Goal: Information Seeking & Learning: Find specific fact

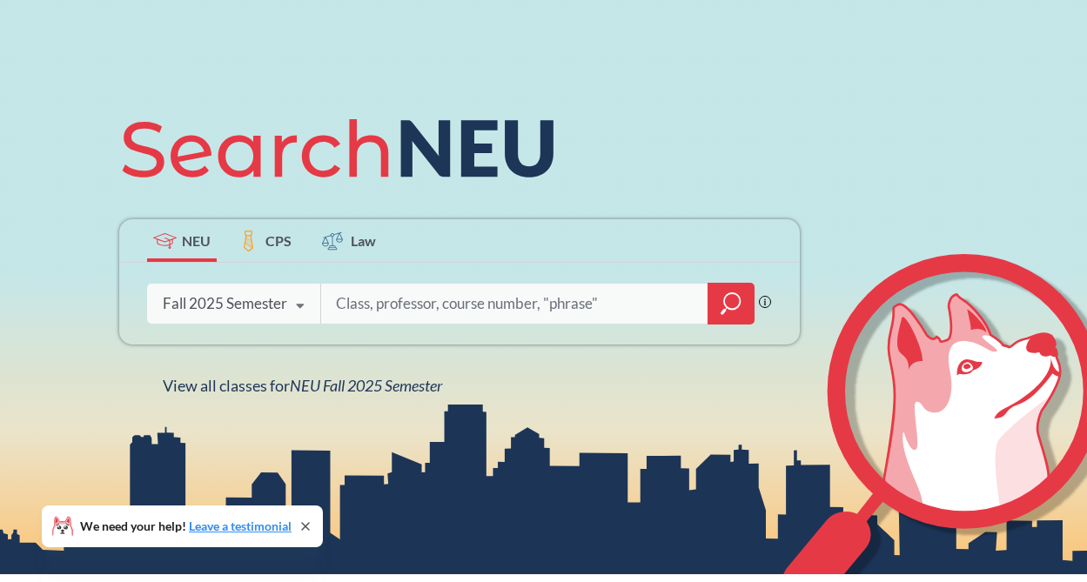
scroll to position [138, 0]
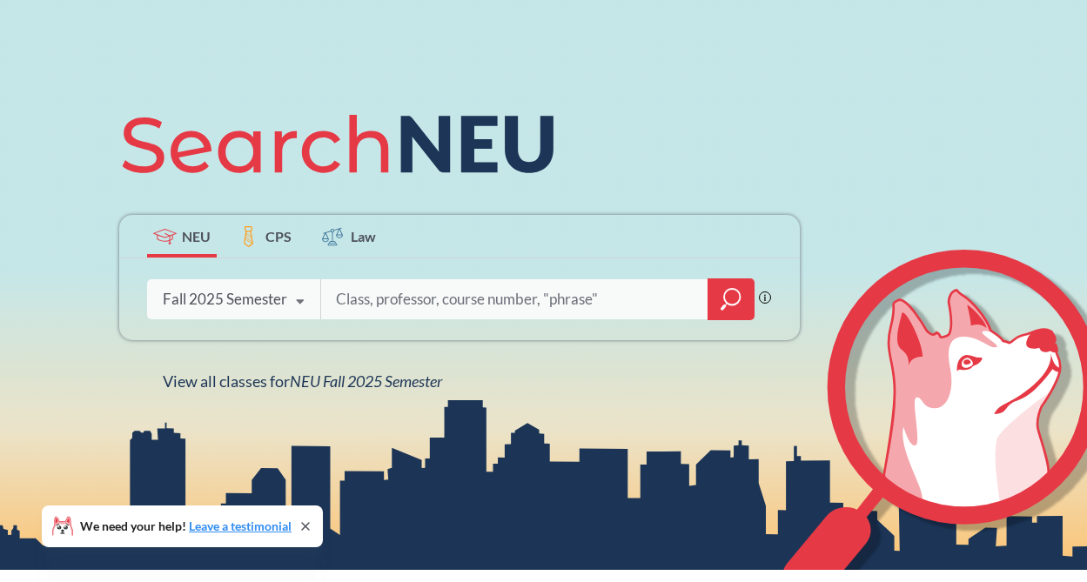
click at [355, 236] on span "Law" at bounding box center [363, 236] width 25 height 20
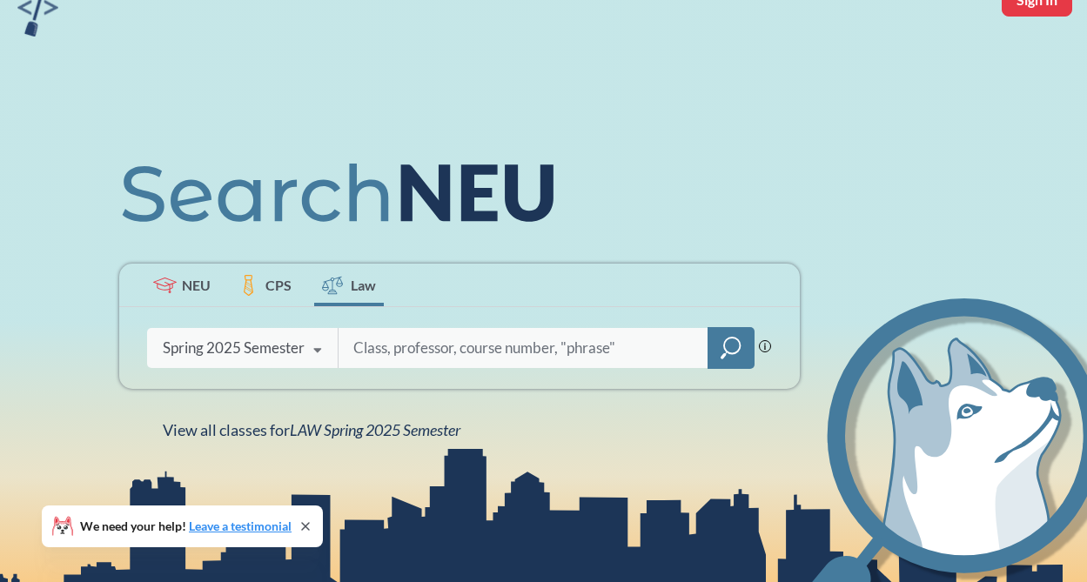
scroll to position [104, 0]
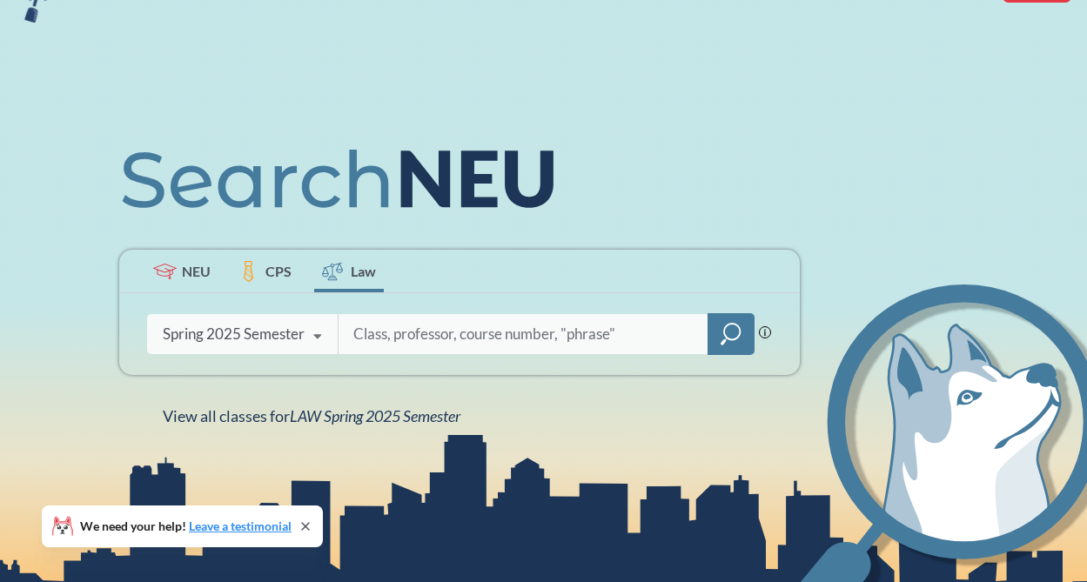
click at [299, 334] on div "Spring 2025 Semester" at bounding box center [234, 334] width 142 height 19
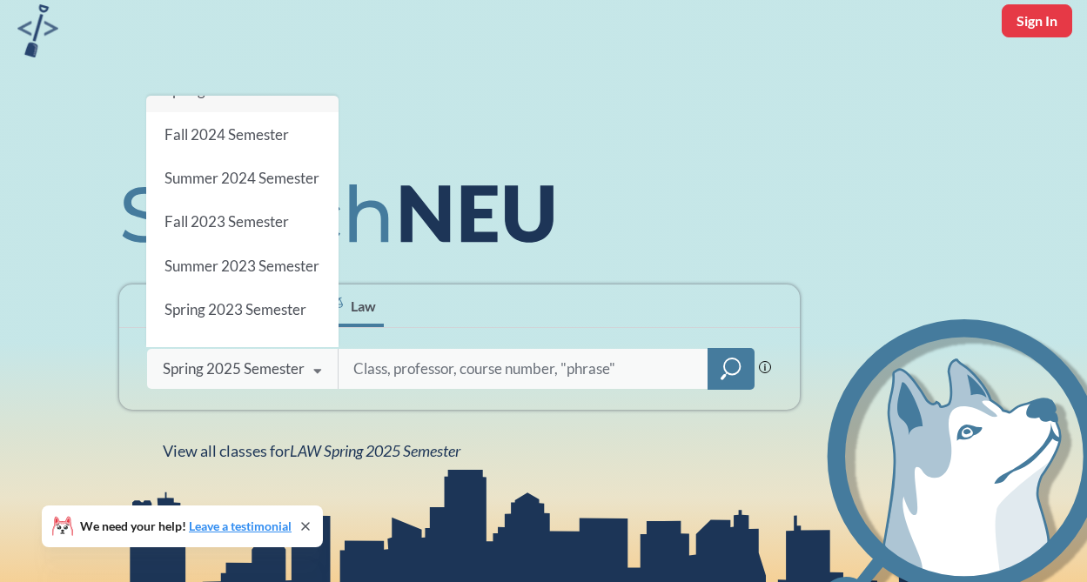
scroll to position [0, 0]
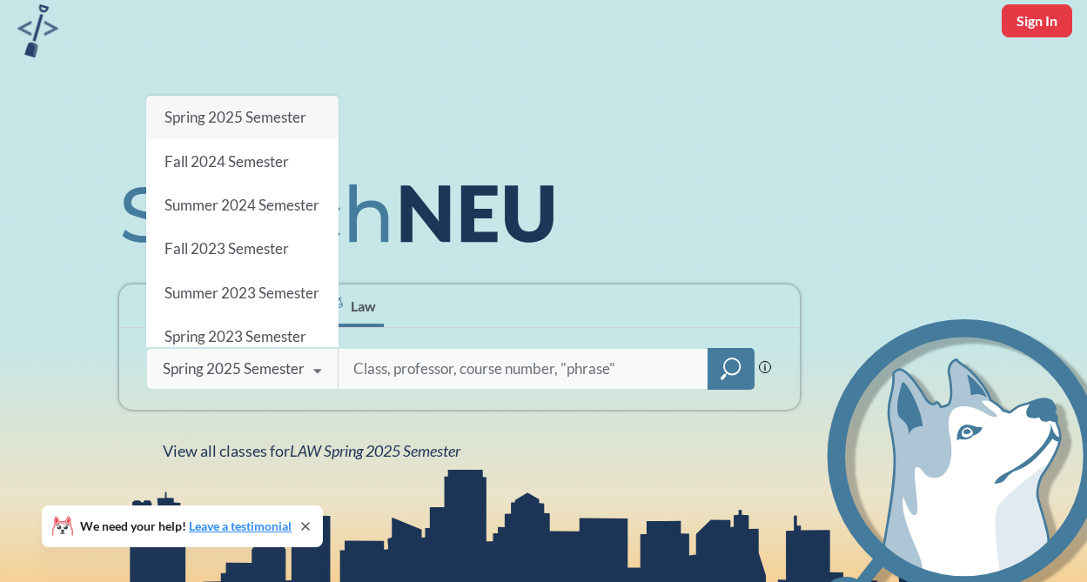
click at [323, 416] on div "NEU CPS Law Phrase search guarantees the exact search appears in the results. E…" at bounding box center [460, 313] width 702 height 296
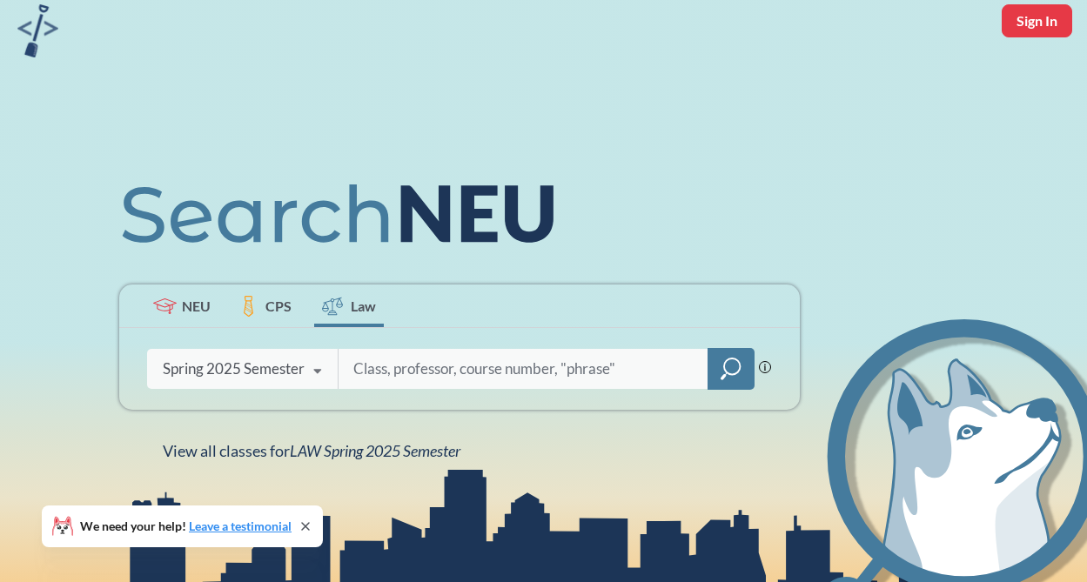
click at [204, 311] on span "NEU" at bounding box center [196, 306] width 29 height 20
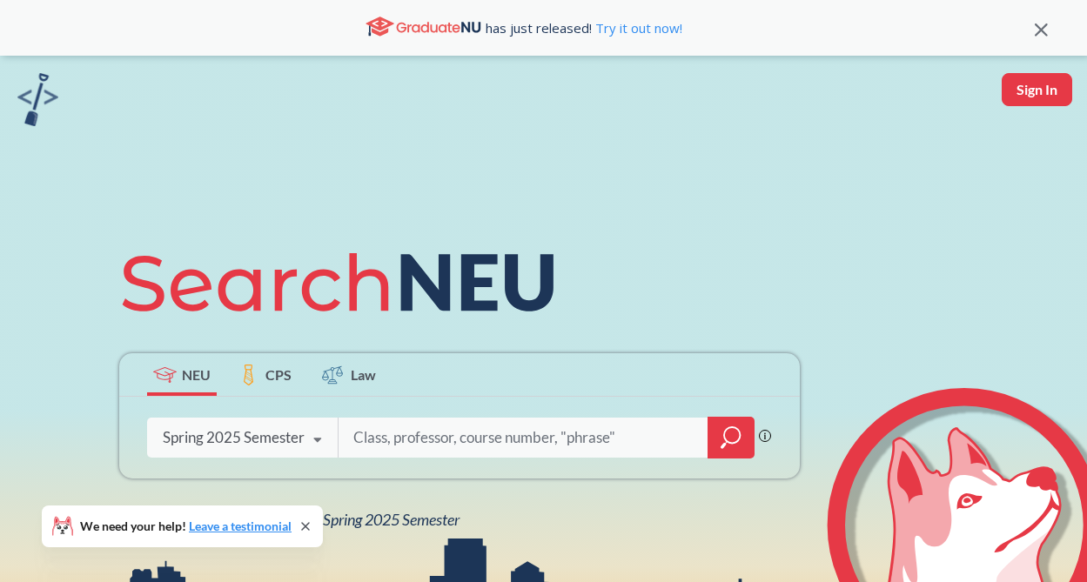
click at [255, 427] on div "Spring 2025 Semester Fall 2025 Semester Summer 2 2025 Semester Summer Full 2025…" at bounding box center [242, 438] width 191 height 44
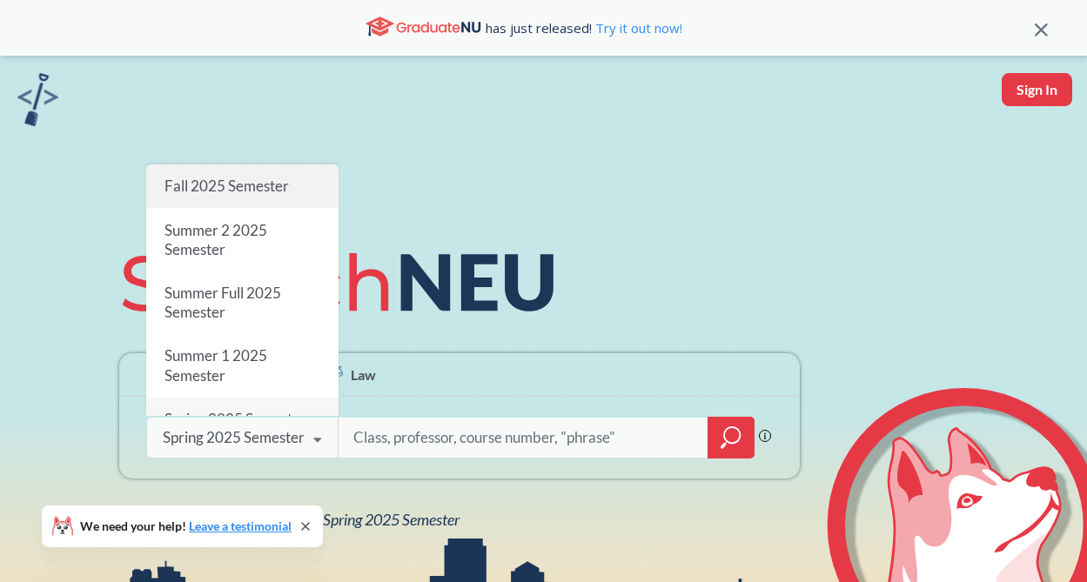
click at [271, 194] on span "Fall 2025 Semester" at bounding box center [226, 186] width 124 height 18
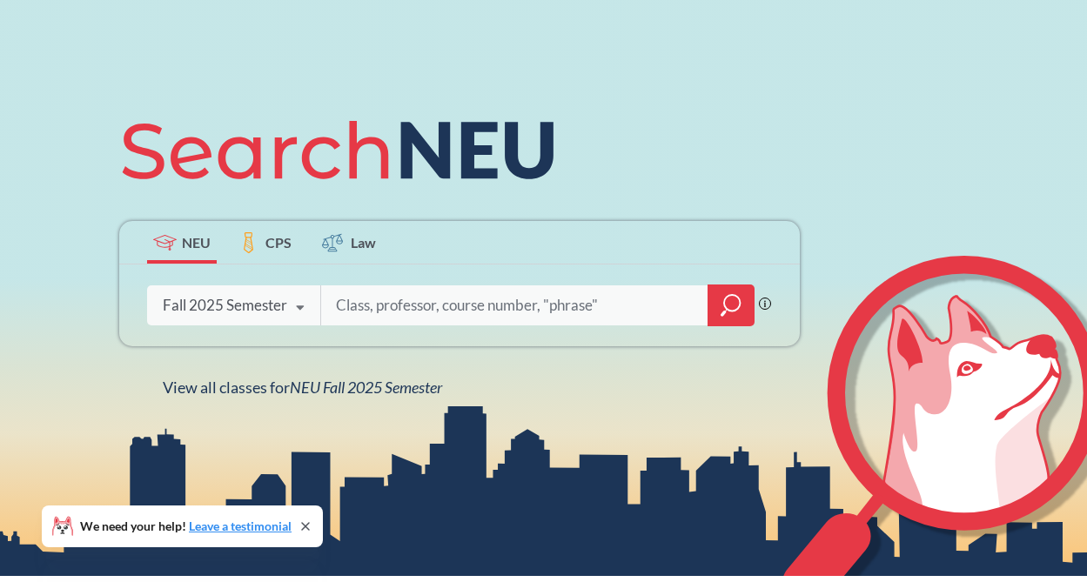
scroll to position [168, 0]
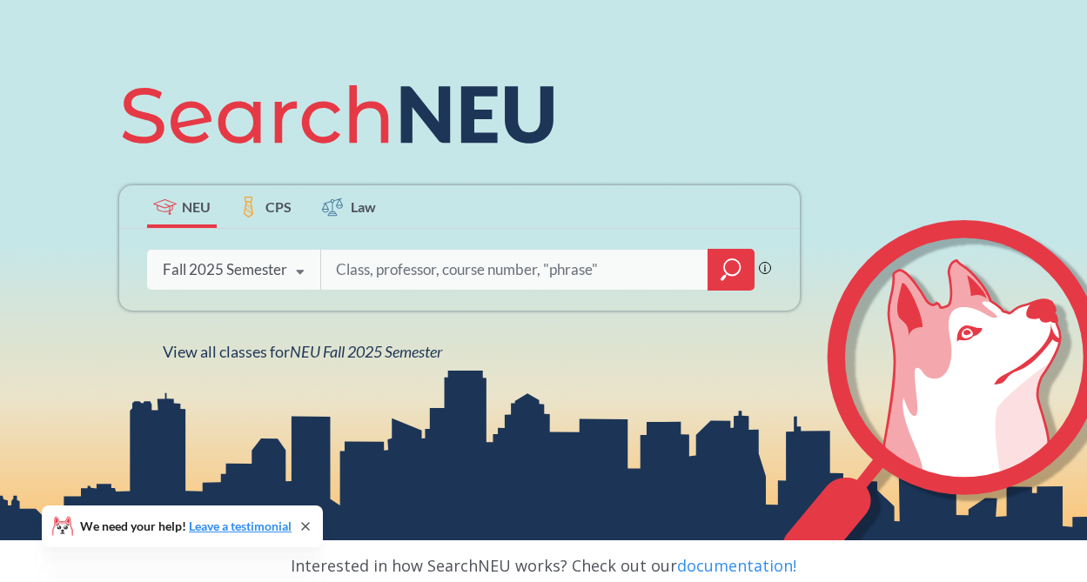
click at [746, 269] on div at bounding box center [731, 270] width 47 height 42
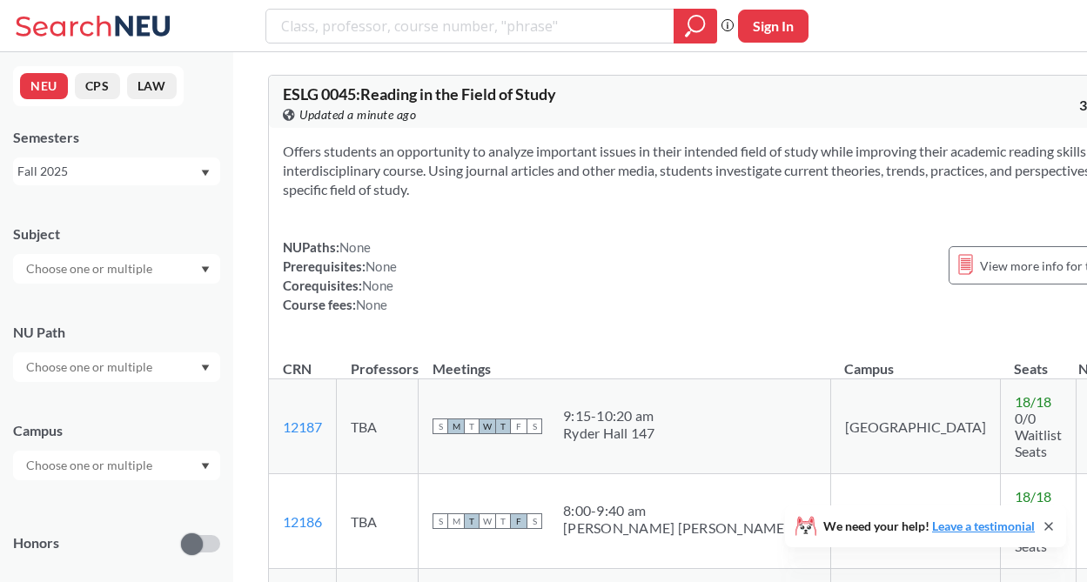
click at [137, 274] on input "text" at bounding box center [90, 269] width 146 height 21
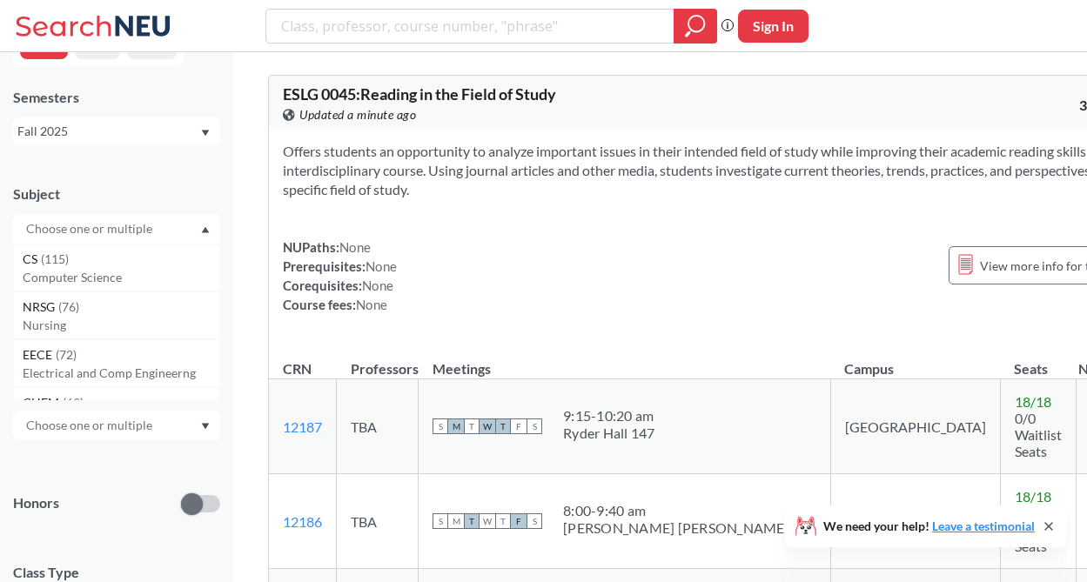
scroll to position [18, 0]
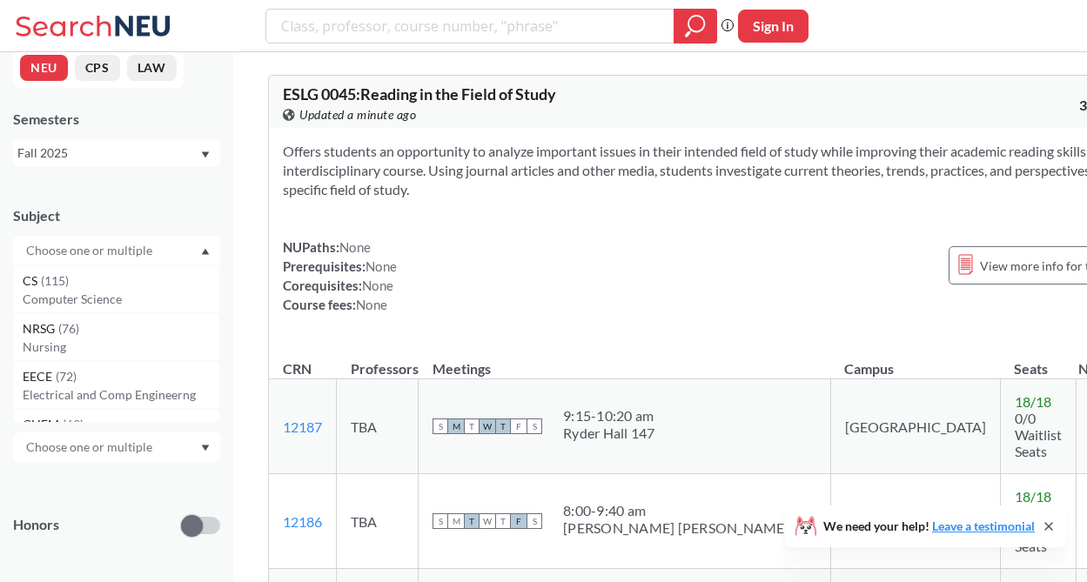
click at [205, 212] on div "Subject" at bounding box center [116, 215] width 207 height 19
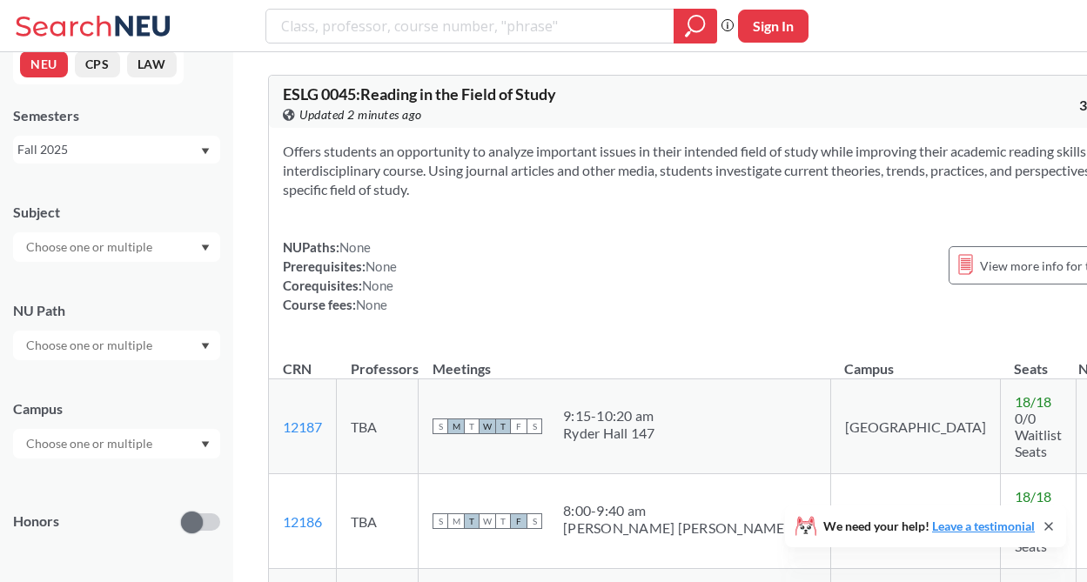
scroll to position [0, 0]
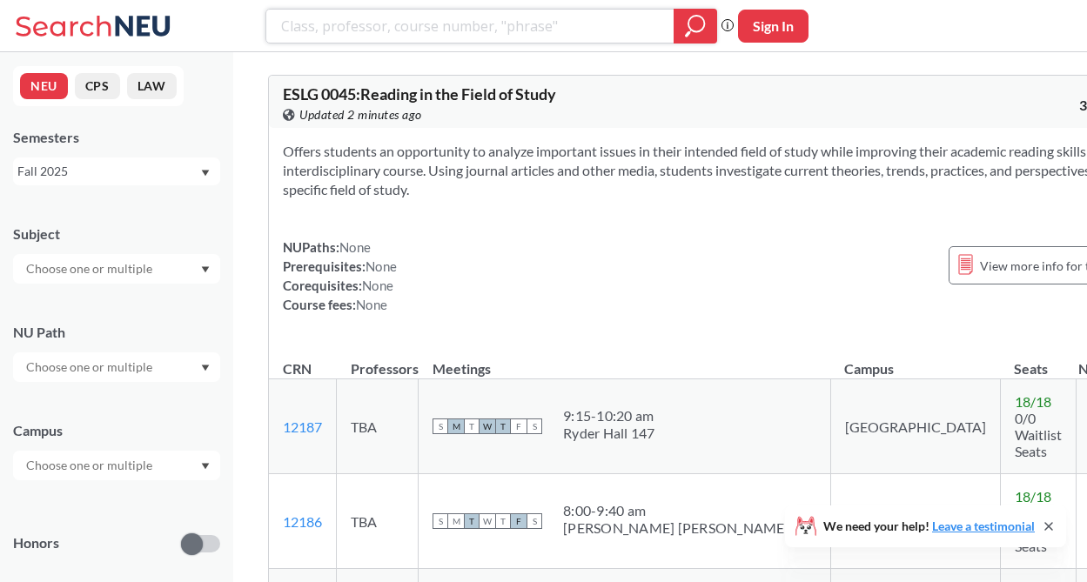
click at [384, 24] on input "search" at bounding box center [470, 26] width 382 height 30
paste input "LAW 7559"
type input "LAW 7559"
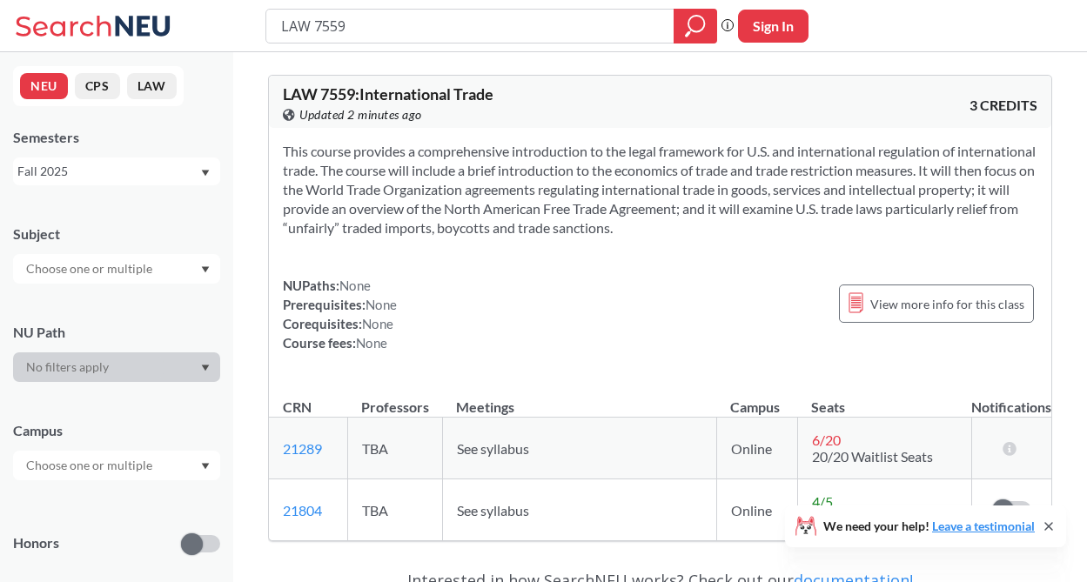
click at [191, 368] on div at bounding box center [116, 368] width 207 height 30
click at [595, 40] on input "LAW 7559" at bounding box center [470, 26] width 382 height 30
click at [782, 37] on button "Sign In" at bounding box center [773, 26] width 71 height 33
select select "US"
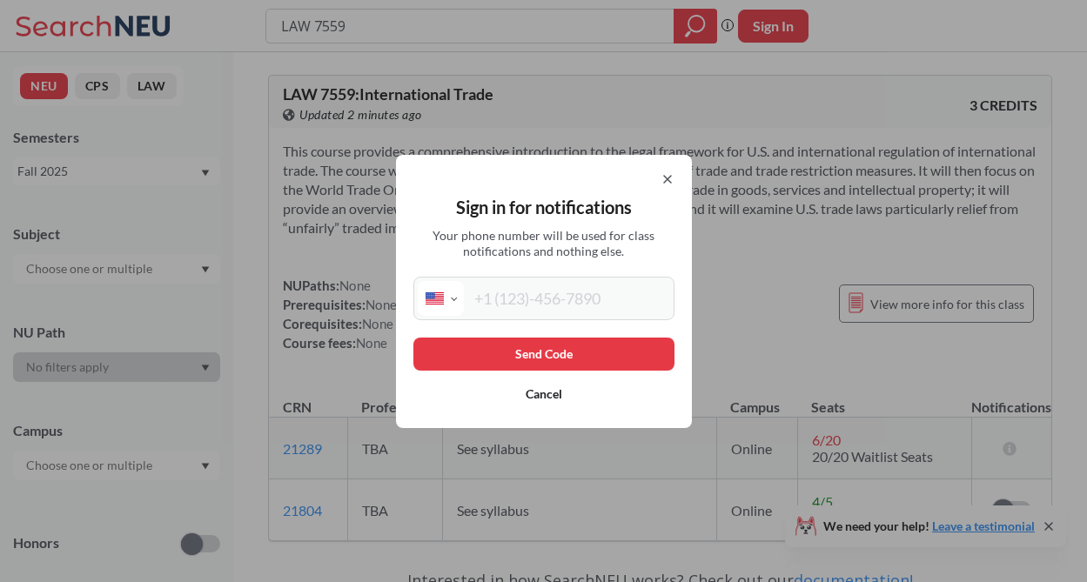
click at [559, 393] on button "Cancel" at bounding box center [543, 394] width 261 height 33
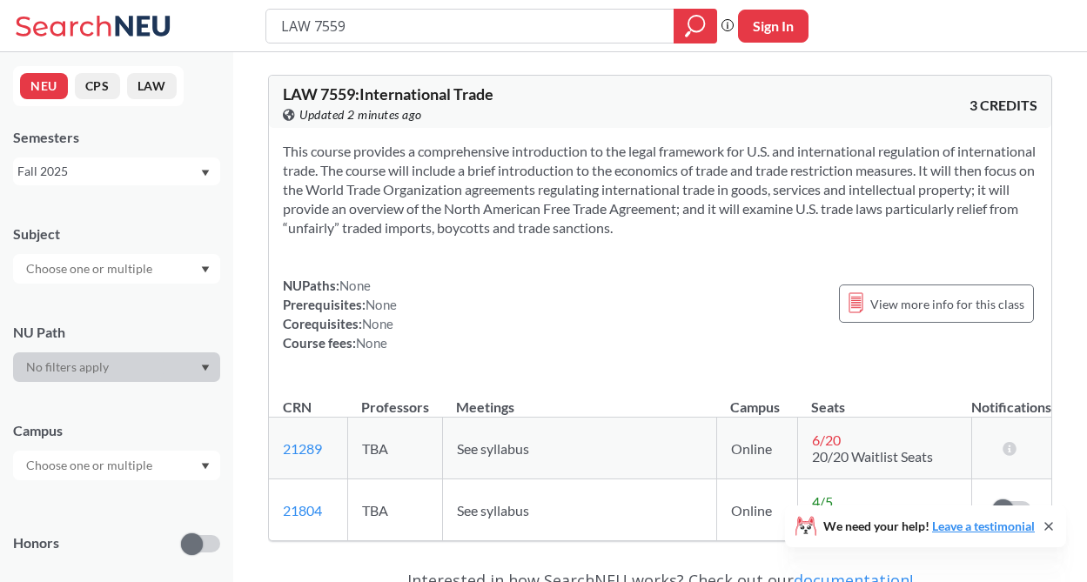
click at [800, 45] on div "LAW 7559 Phrase search guarantees the exact search appears in the results. Ex. …" at bounding box center [543, 26] width 1087 height 52
click at [789, 32] on button "Sign In" at bounding box center [773, 26] width 71 height 33
select select "US"
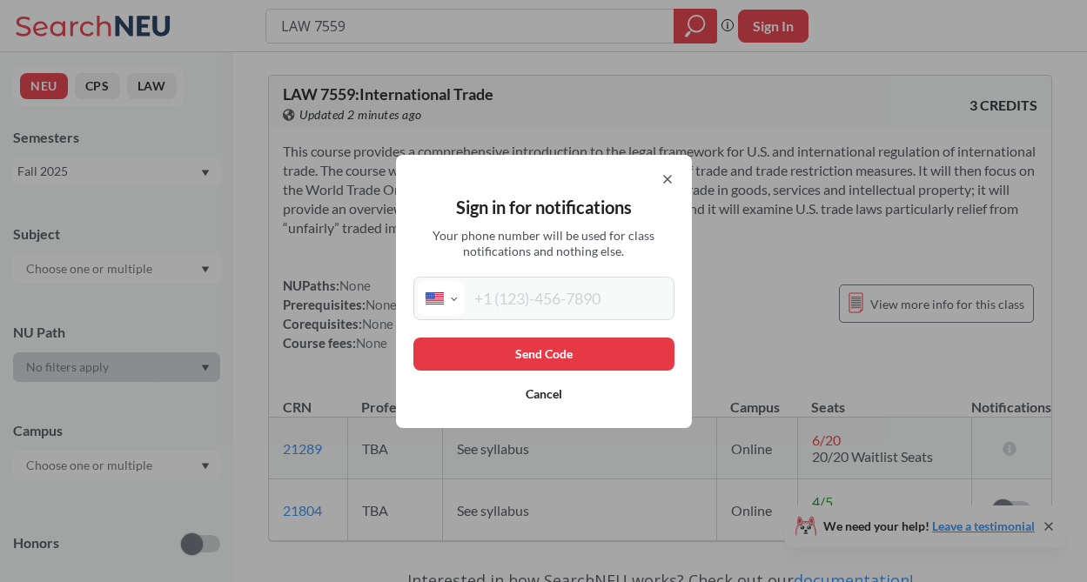
click at [669, 179] on icon at bounding box center [668, 179] width 14 height 14
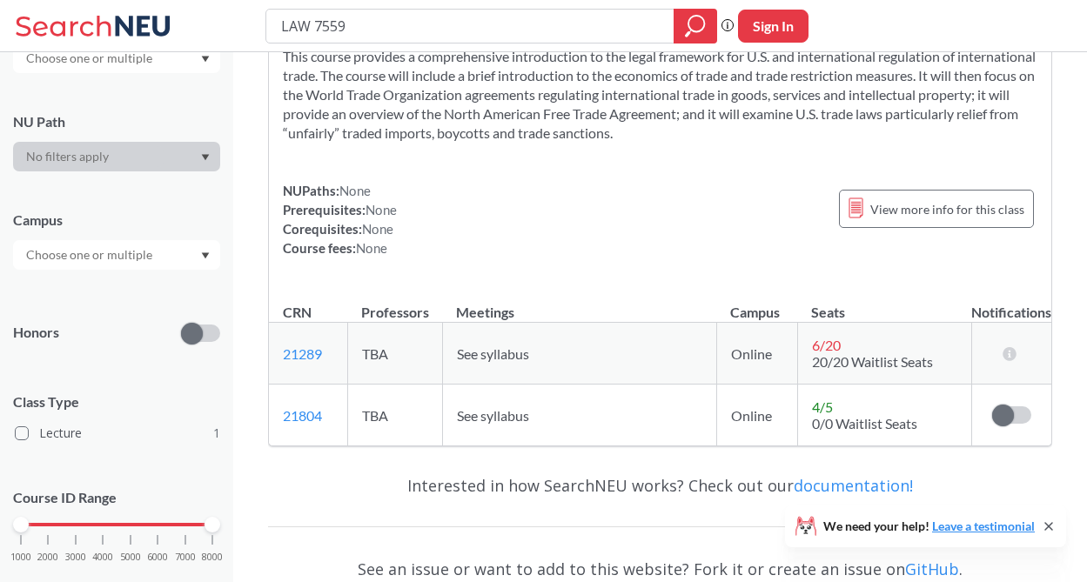
scroll to position [230, 0]
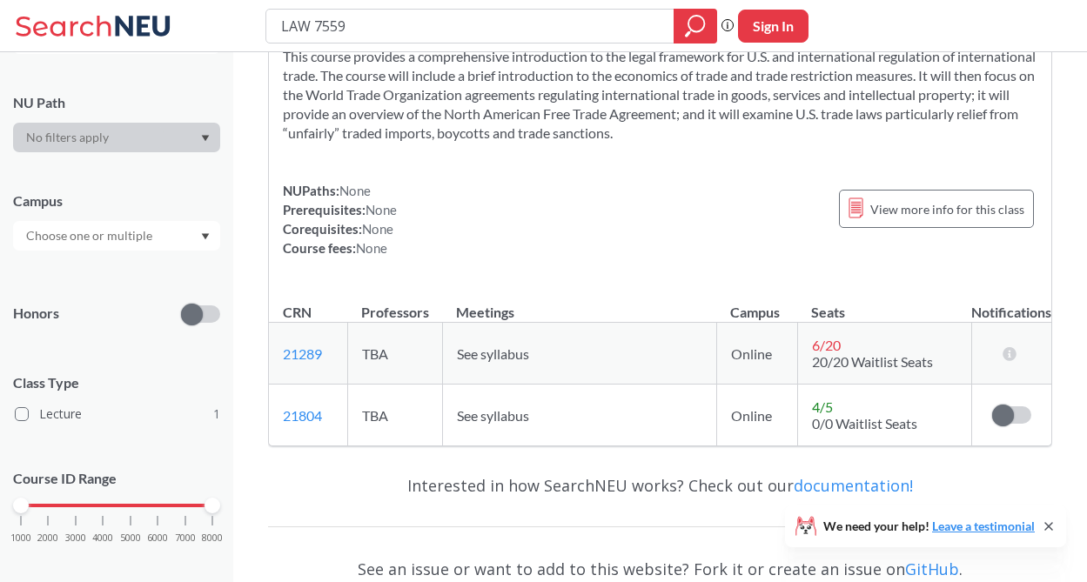
click at [167, 229] on div at bounding box center [116, 236] width 207 height 30
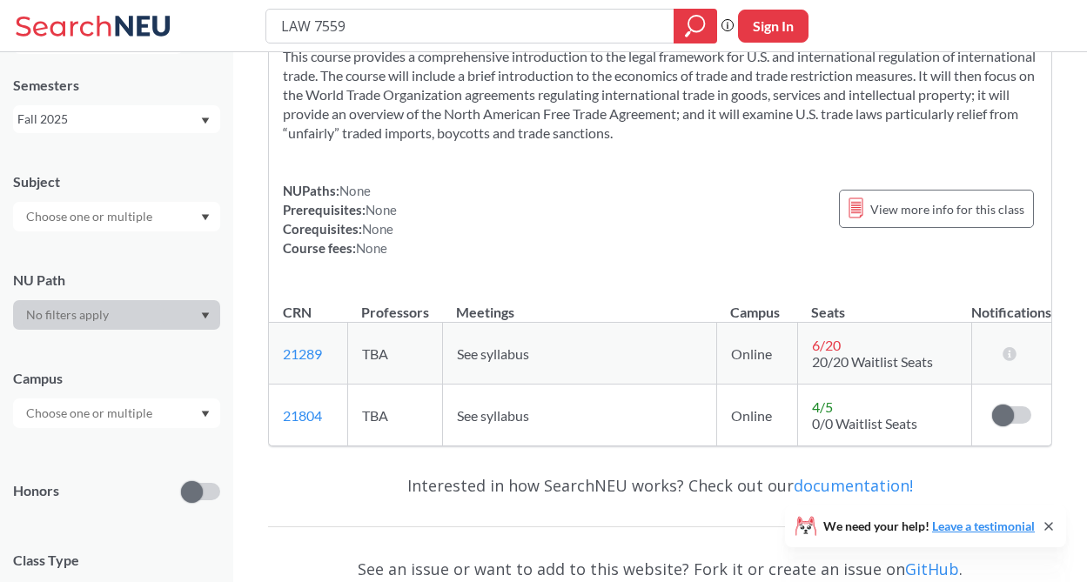
scroll to position [0, 0]
